Goal: Use online tool/utility: Utilize a website feature to perform a specific function

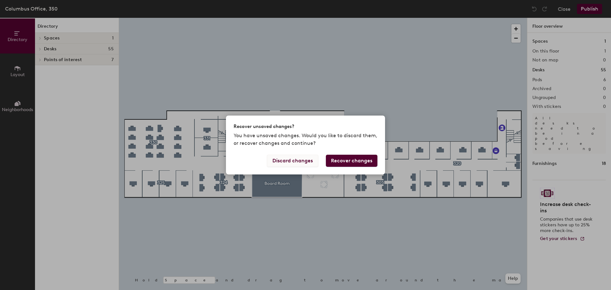
click at [293, 160] on button "Discard changes" at bounding box center [292, 161] width 51 height 12
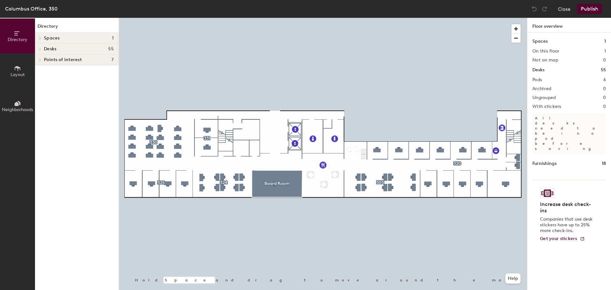
click at [274, 18] on div at bounding box center [323, 18] width 408 height 0
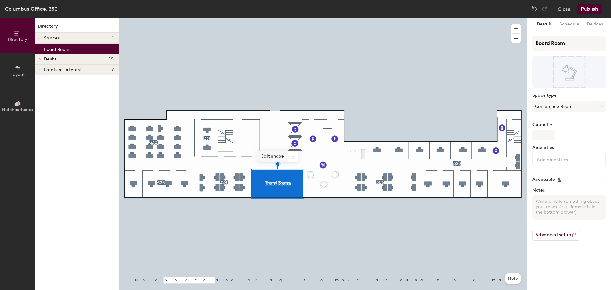
click at [274, 153] on span "Edit shape" at bounding box center [273, 156] width 31 height 11
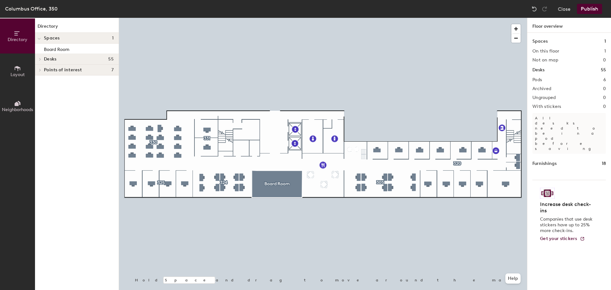
click at [18, 68] on icon at bounding box center [18, 68] width 6 height 5
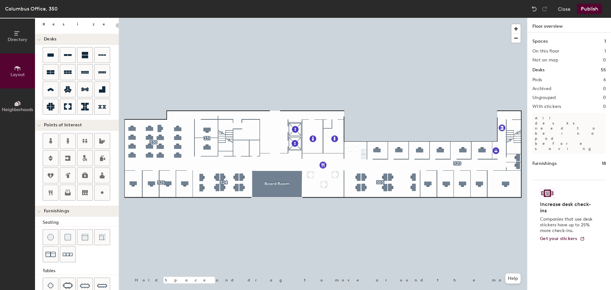
scroll to position [96, 0]
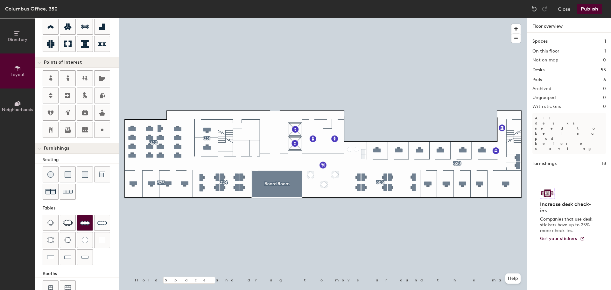
click at [87, 220] on img at bounding box center [85, 223] width 10 height 10
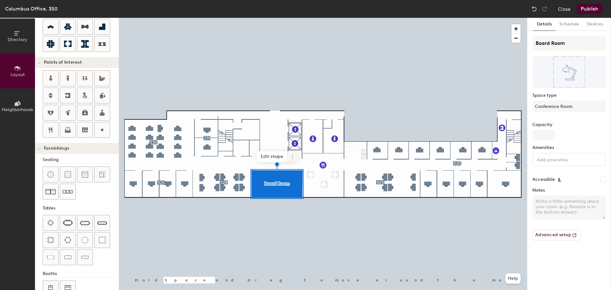
click at [295, 156] on icon at bounding box center [292, 156] width 5 height 5
click at [266, 157] on span "Edit shape" at bounding box center [272, 156] width 31 height 11
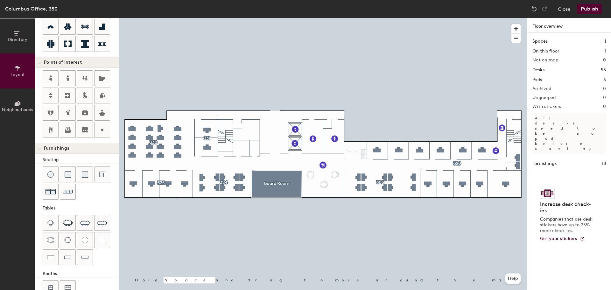
click at [375, 18] on div at bounding box center [323, 18] width 408 height 0
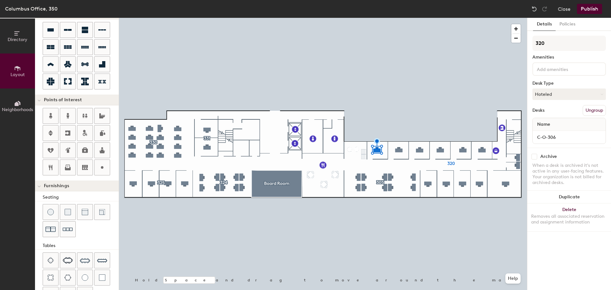
scroll to position [64, 0]
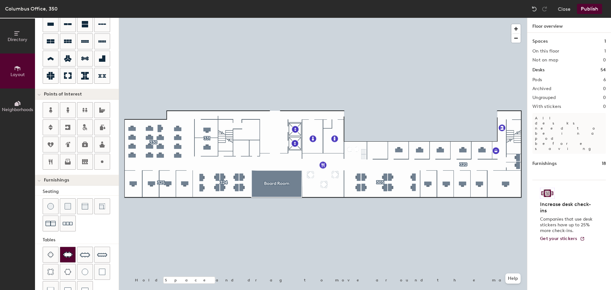
click at [68, 256] on img at bounding box center [68, 254] width 10 height 6
click at [378, 149] on div "Directory Layout Neighborhoods Layout Add space Resize Desks Points of Interest…" at bounding box center [305, 154] width 611 height 272
drag, startPoint x: 71, startPoint y: 253, endPoint x: 187, endPoint y: 185, distance: 134.4
click at [185, 18] on div at bounding box center [323, 18] width 408 height 0
click at [183, 18] on div at bounding box center [323, 18] width 408 height 0
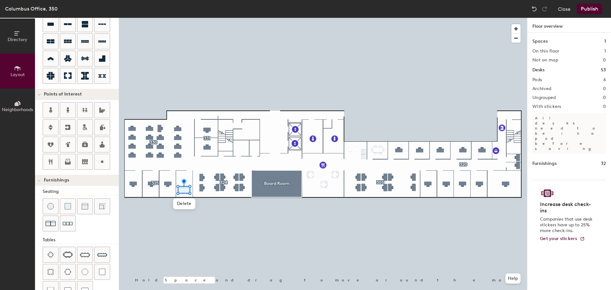
click at [166, 18] on div at bounding box center [323, 18] width 408 height 0
click at [184, 197] on span "Delete" at bounding box center [183, 198] width 22 height 11
click at [196, 201] on div "Delete Hold Space and drag to move around the map. Help" at bounding box center [323, 154] width 408 height 272
click at [373, 18] on div at bounding box center [323, 18] width 408 height 0
click at [185, 182] on div "Directory Layout Neighborhoods Layout Add space Resize Desks Points of Interest…" at bounding box center [305, 154] width 611 height 272
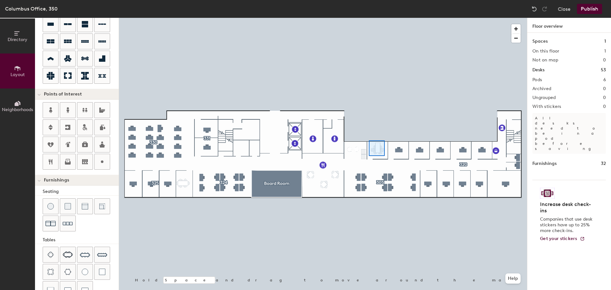
drag, startPoint x: 68, startPoint y: 254, endPoint x: 192, endPoint y: 200, distance: 134.6
click at [369, 18] on div at bounding box center [323, 18] width 408 height 0
click at [67, 251] on div at bounding box center [67, 254] width 15 height 15
click at [378, 149] on div "Directory Layout Neighborhoods Layout Add space Resize Desks Points of Interest…" at bounding box center [305, 154] width 611 height 272
click at [585, 9] on button "Publish" at bounding box center [589, 9] width 25 height 10
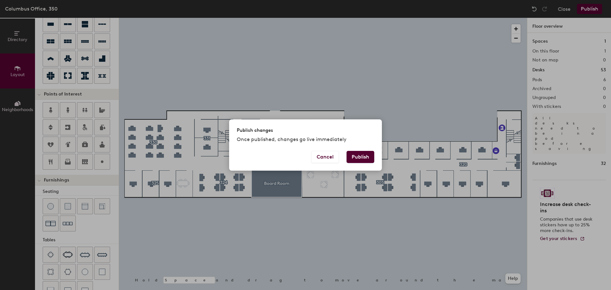
click at [362, 154] on button "Publish" at bounding box center [361, 157] width 28 height 12
type input "20"
